Goal: Navigation & Orientation: Find specific page/section

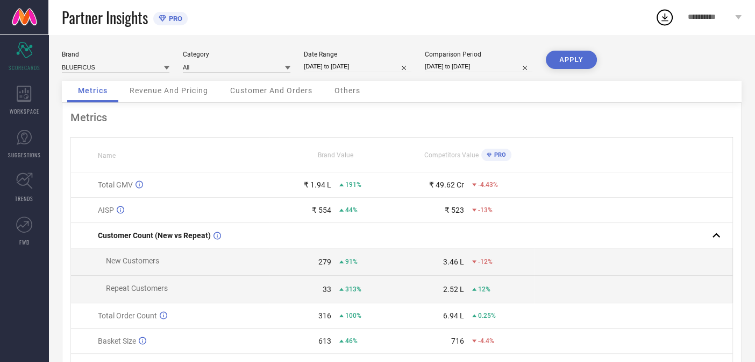
click at [158, 91] on span "Revenue And Pricing" at bounding box center [169, 90] width 79 height 9
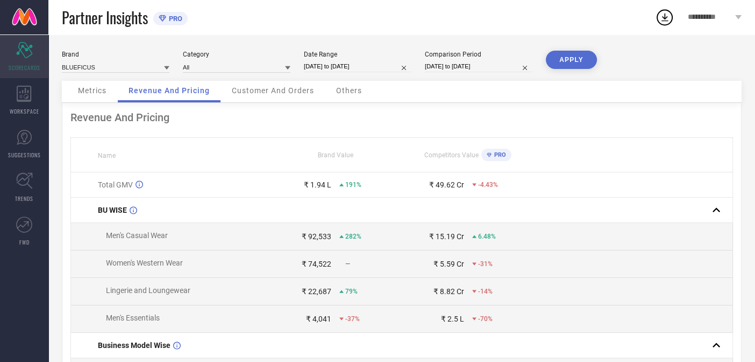
click at [21, 53] on icon "Scorecard" at bounding box center [24, 50] width 17 height 16
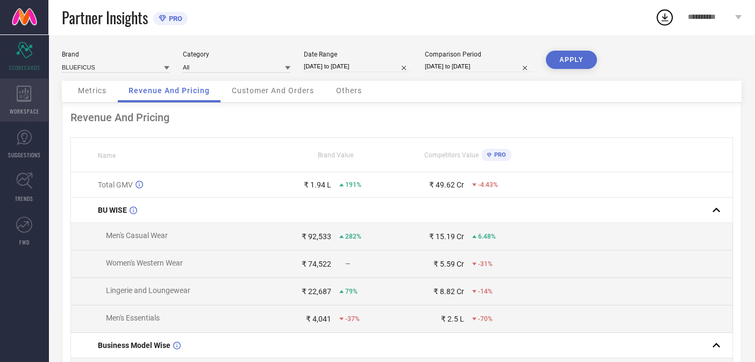
click at [24, 108] on span "WORKSPACE" at bounding box center [25, 111] width 30 height 8
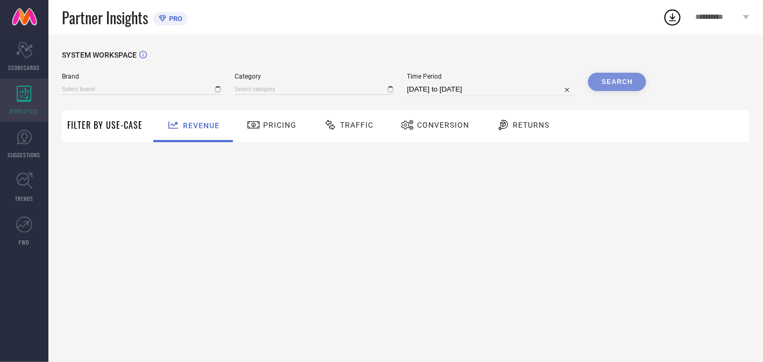
type input "BLUEFICUS"
type input "All"
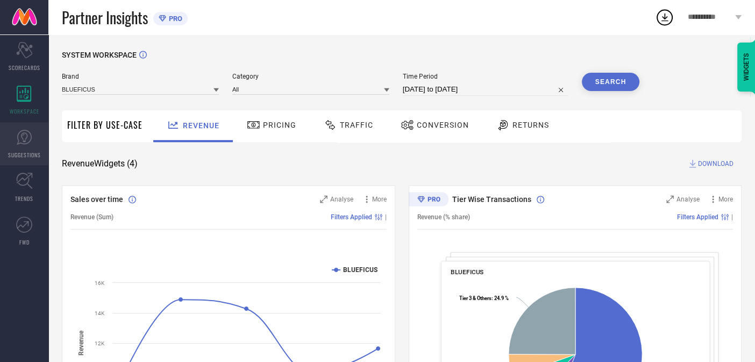
click at [23, 144] on icon at bounding box center [24, 137] width 16 height 16
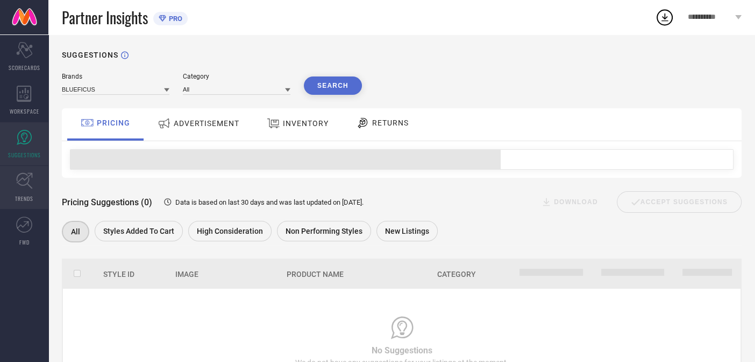
click at [27, 186] on icon at bounding box center [24, 180] width 17 height 17
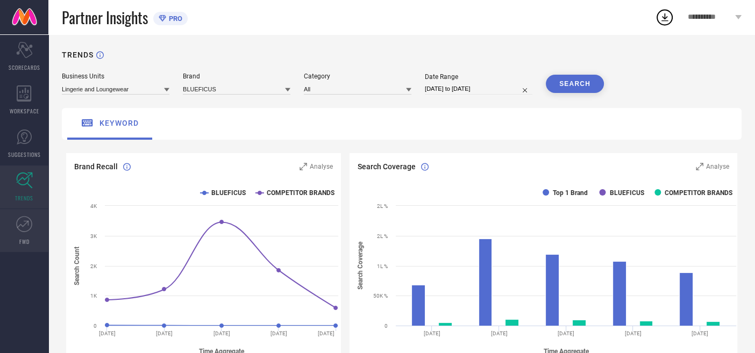
click at [25, 229] on icon at bounding box center [24, 224] width 16 height 16
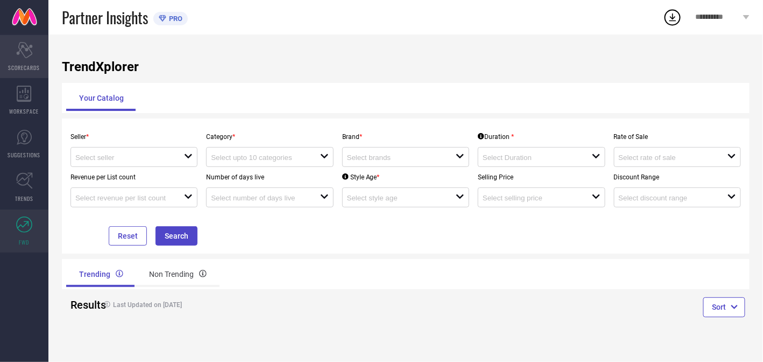
click at [25, 55] on icon "Scorecard" at bounding box center [24, 50] width 17 height 16
